Goal: Transaction & Acquisition: Purchase product/service

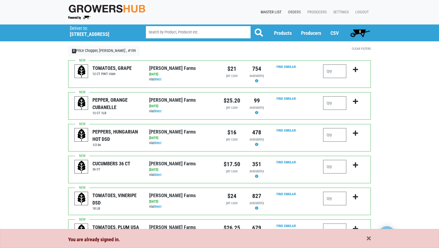
click at [299, 11] on link "Orders" at bounding box center [292, 12] width 19 height 10
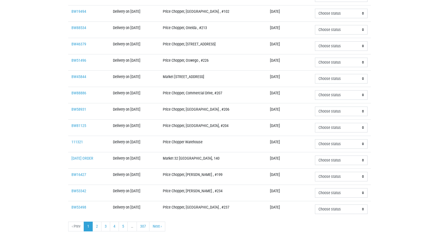
scroll to position [127, 0]
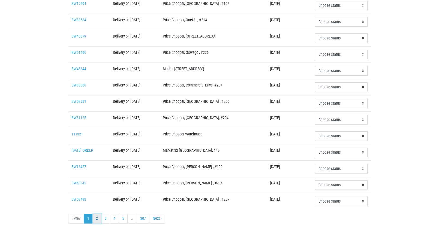
click at [95, 218] on link "2" at bounding box center [96, 219] width 9 height 10
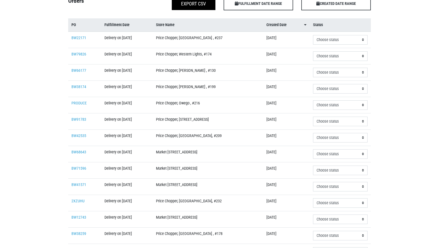
scroll to position [127, 0]
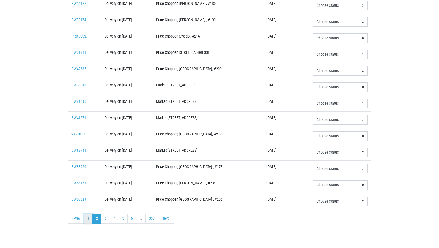
click at [86, 219] on link "1" at bounding box center [88, 219] width 9 height 10
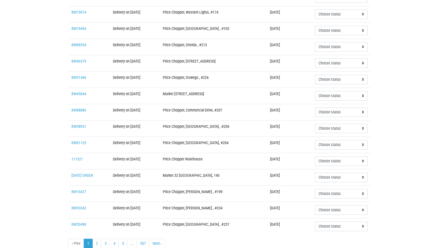
scroll to position [109, 0]
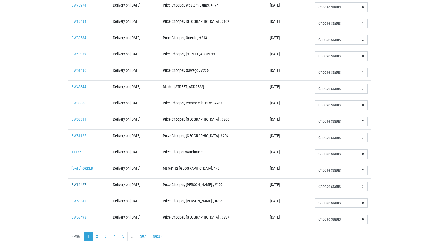
click at [81, 185] on link "BW16427" at bounding box center [78, 185] width 15 height 5
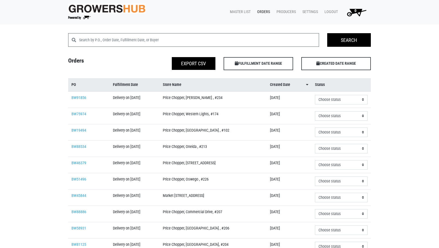
scroll to position [109, 0]
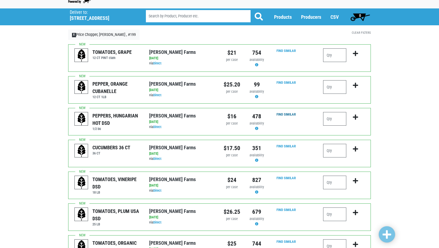
scroll to position [27, 0]
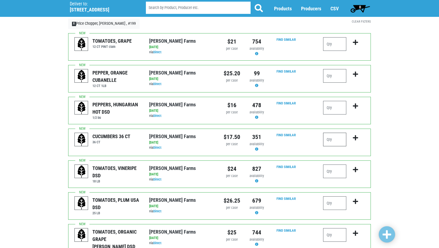
click at [333, 138] on input "number" at bounding box center [334, 140] width 23 height 14
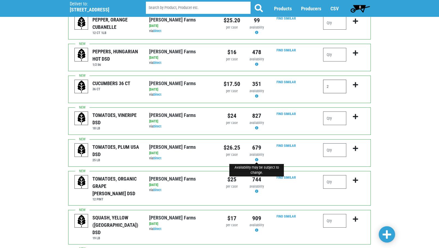
scroll to position [82, 0]
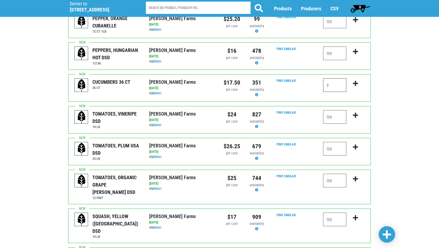
type input "2"
click at [338, 119] on input "number" at bounding box center [334, 117] width 23 height 14
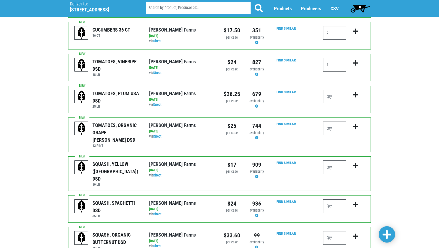
scroll to position [136, 0]
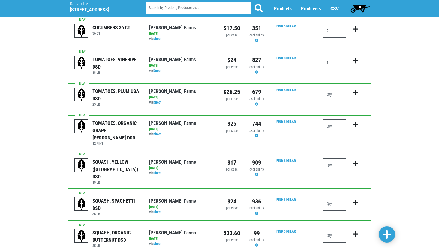
type input "1"
click at [336, 159] on input "number" at bounding box center [334, 166] width 23 height 14
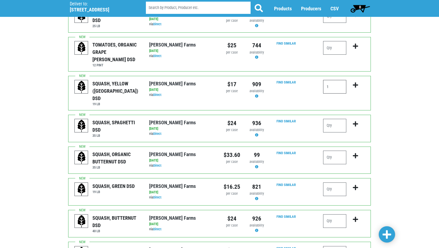
scroll to position [218, 0]
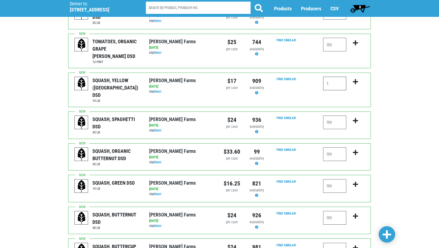
type input "1"
click at [334, 180] on input "number" at bounding box center [334, 187] width 23 height 14
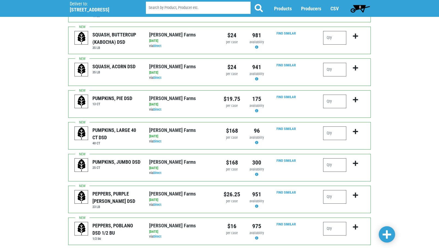
scroll to position [463, 0]
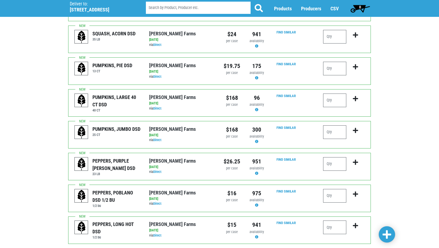
type input "2"
click at [337, 157] on input "number" at bounding box center [334, 164] width 23 height 14
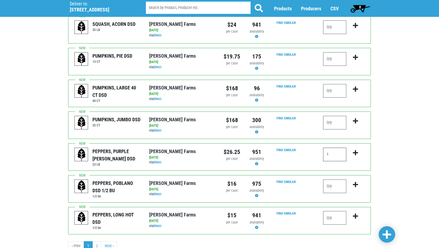
scroll to position [479, 0]
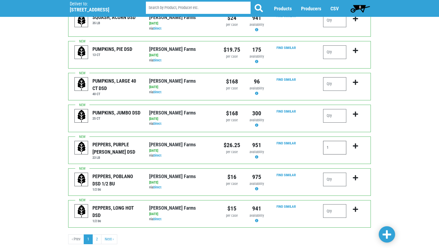
type input "1"
click at [388, 234] on span at bounding box center [386, 235] width 9 height 10
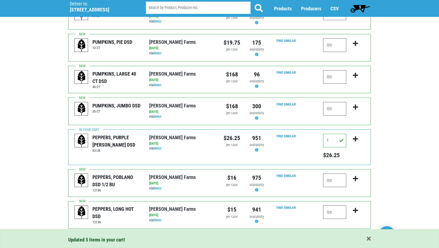
scroll to position [520, 0]
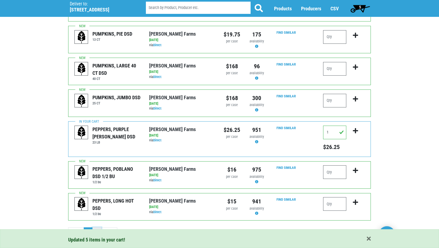
click at [97, 228] on link "2" at bounding box center [96, 233] width 9 height 10
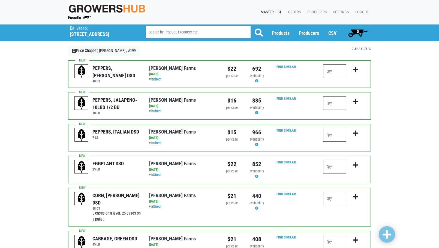
click at [336, 73] on input "number" at bounding box center [334, 72] width 23 height 14
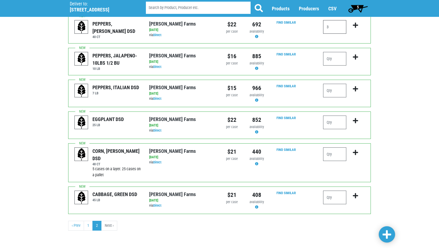
scroll to position [45, 0]
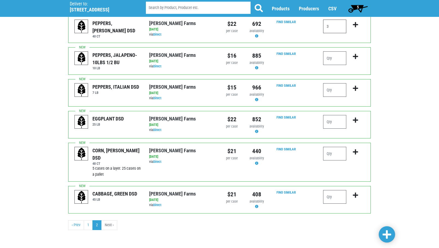
type input "3"
click at [342, 190] on div "CABBAGE, GREEN DSD 45 [PERSON_NAME][GEOGRAPHIC_DATA] via Direct on [DATE] 45 LB…" at bounding box center [219, 200] width 302 height 28
click at [339, 196] on input "number" at bounding box center [334, 197] width 23 height 14
type input "1"
click at [338, 155] on input "number" at bounding box center [334, 154] width 23 height 14
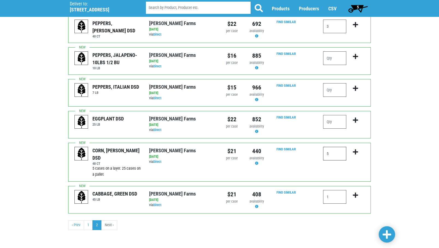
type input "5"
click at [385, 231] on span at bounding box center [386, 235] width 9 height 10
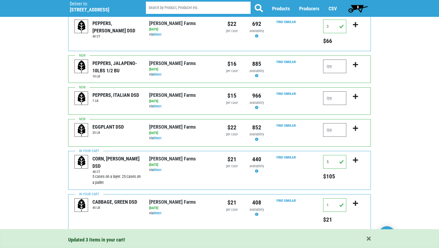
click at [356, 6] on span "8" at bounding box center [357, 8] width 24 height 11
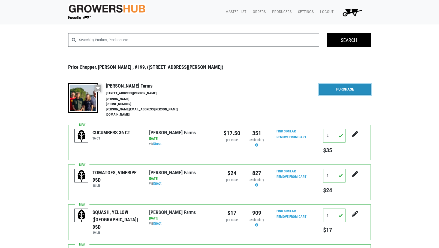
click at [351, 89] on link "Purchase" at bounding box center [345, 89] width 52 height 11
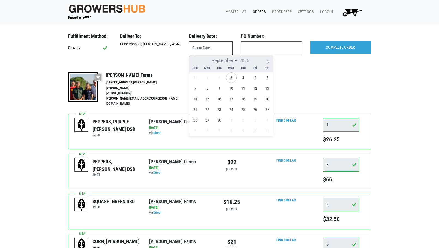
click at [211, 47] on input "text" at bounding box center [211, 48] width 44 height 14
drag, startPoint x: 232, startPoint y: 79, endPoint x: 249, endPoint y: 73, distance: 18.4
click at [232, 78] on span "3" at bounding box center [231, 77] width 11 height 11
type input "[DATE]"
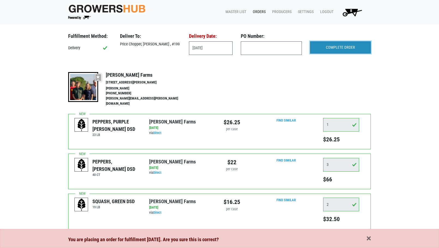
click at [330, 46] on input "COMPLETE ORDER" at bounding box center [340, 47] width 61 height 13
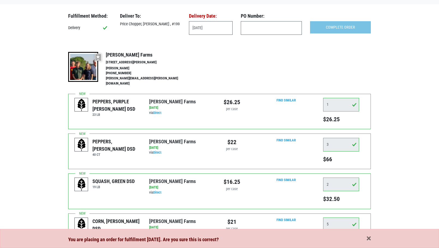
scroll to position [82, 0]
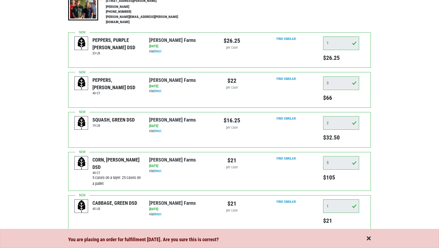
click at [368, 240] on span "button" at bounding box center [368, 239] width 4 height 6
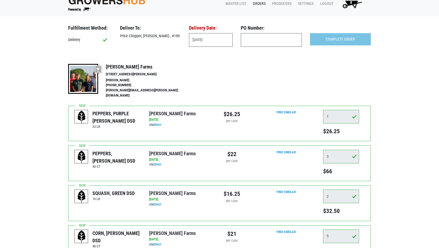
scroll to position [0, 0]
